Goal: Navigation & Orientation: Find specific page/section

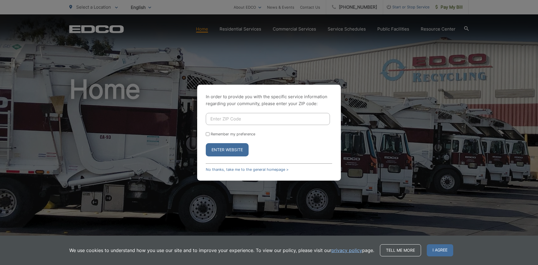
click at [234, 119] on input "Enter ZIP Code" at bounding box center [268, 119] width 124 height 12
click at [242, 94] on p "In order to provide you with the specific service information regarding your co…" at bounding box center [269, 100] width 127 height 14
click at [216, 132] on label "Remember my preference" at bounding box center [233, 134] width 45 height 4
click at [210, 132] on input "Remember my preference" at bounding box center [208, 134] width 4 height 4
checkbox input "true"
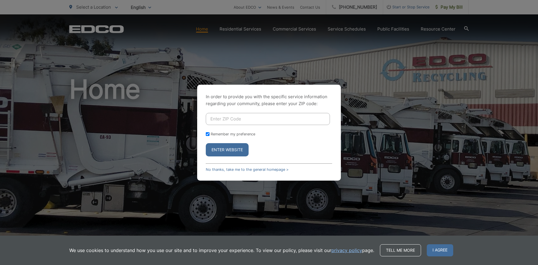
click at [229, 114] on input "Enter ZIP Code" at bounding box center [268, 119] width 124 height 12
type input "98103"
click at [239, 152] on button "Enter Website" at bounding box center [227, 149] width 43 height 13
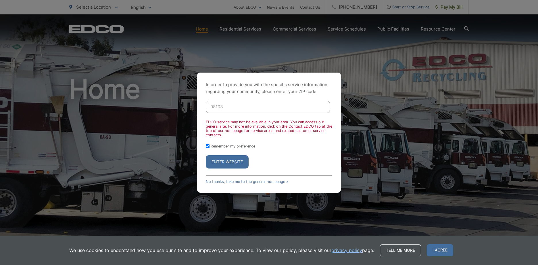
drag, startPoint x: 242, startPoint y: 106, endPoint x: 178, endPoint y: 98, distance: 64.7
click at [178, 98] on div "In order to provide you with the specific service information regarding your co…" at bounding box center [269, 132] width 538 height 265
type input "97701"
click at [231, 165] on button "Enter Website" at bounding box center [227, 161] width 43 height 13
click at [231, 162] on button "Enter Website" at bounding box center [227, 161] width 43 height 13
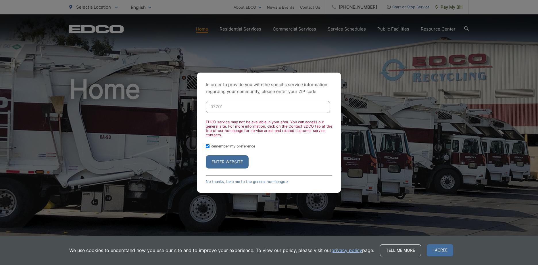
click at [250, 105] on input "97701" at bounding box center [268, 107] width 124 height 12
click at [232, 160] on button "Enter Website" at bounding box center [227, 161] width 43 height 13
click at [358, 40] on div "In order to provide you with the specific service information regarding your co…" at bounding box center [269, 132] width 538 height 265
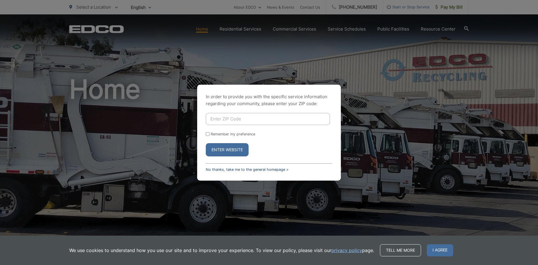
click at [236, 170] on link "No thanks, take me to the general homepage >" at bounding box center [247, 169] width 83 height 4
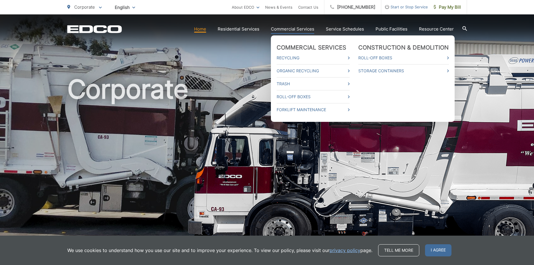
click at [300, 30] on link "Commercial Services" at bounding box center [292, 29] width 43 height 7
